Goal: Information Seeking & Learning: Learn about a topic

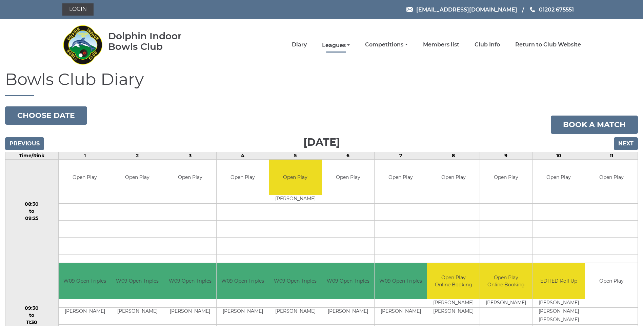
click at [337, 45] on link "Leagues" at bounding box center [336, 45] width 28 height 7
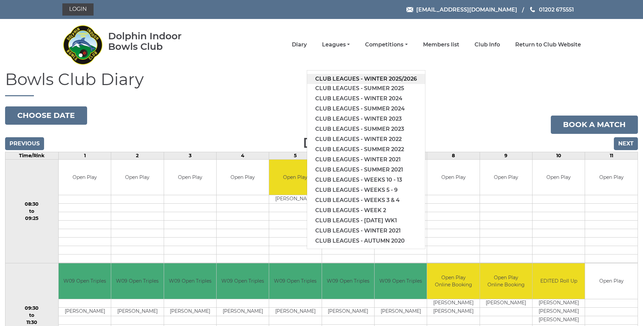
click at [372, 78] on link "Club leagues - Winter 2025/2026" at bounding box center [366, 79] width 118 height 10
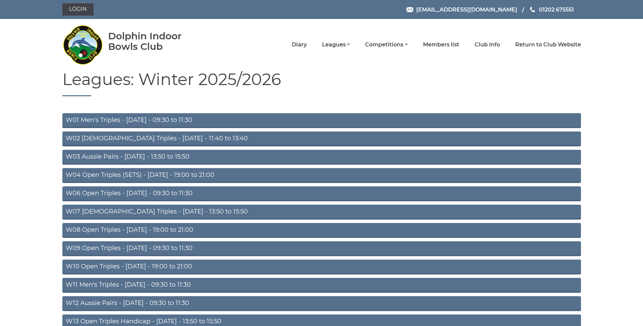
click at [172, 248] on link "W09 Open Triples - Wednesday - 09:30 to 11:30" at bounding box center [321, 248] width 518 height 15
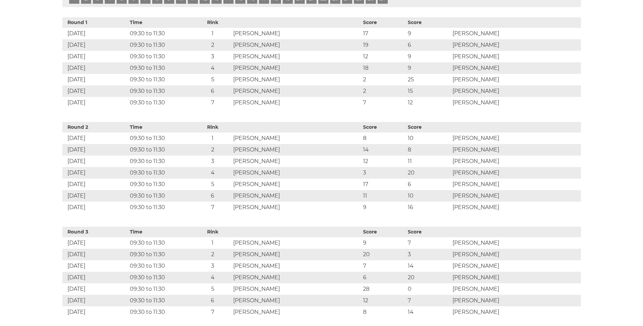
scroll to position [373, 0]
